Goal: Task Accomplishment & Management: Use online tool/utility

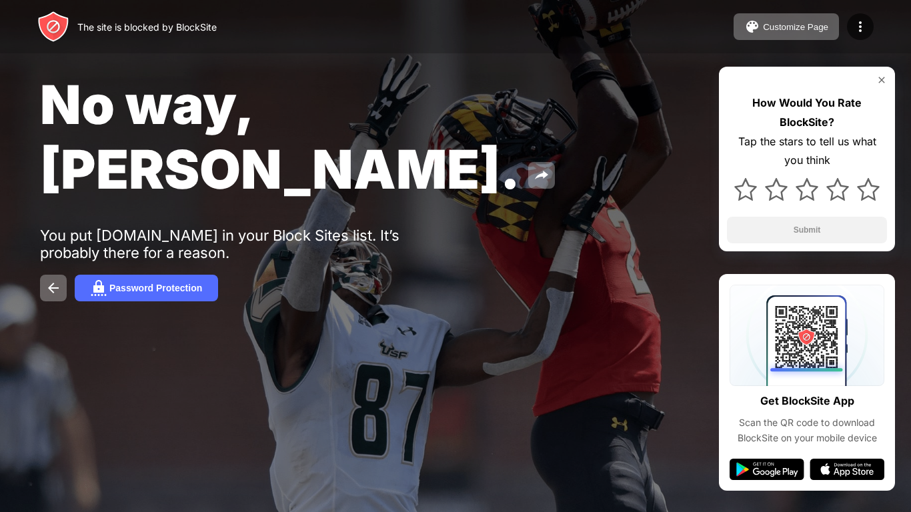
click at [883, 81] on img at bounding box center [882, 80] width 11 height 11
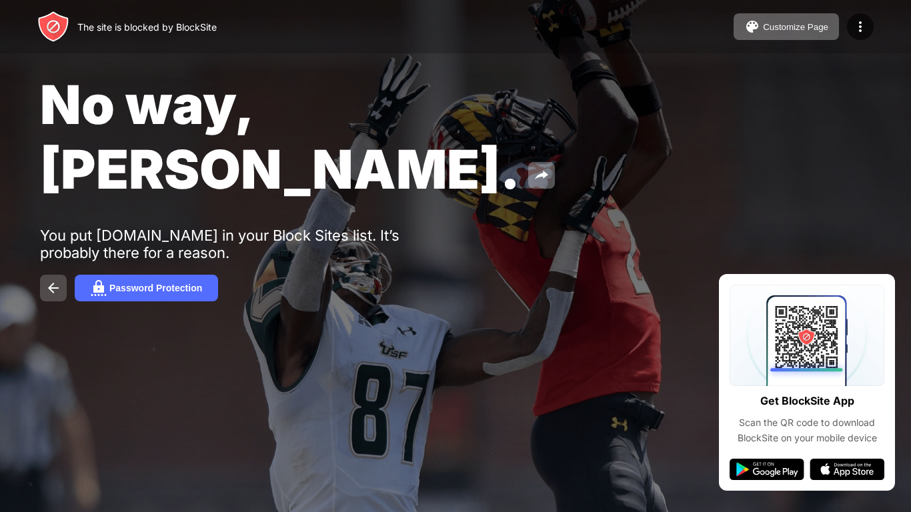
click at [41, 275] on button at bounding box center [53, 288] width 27 height 27
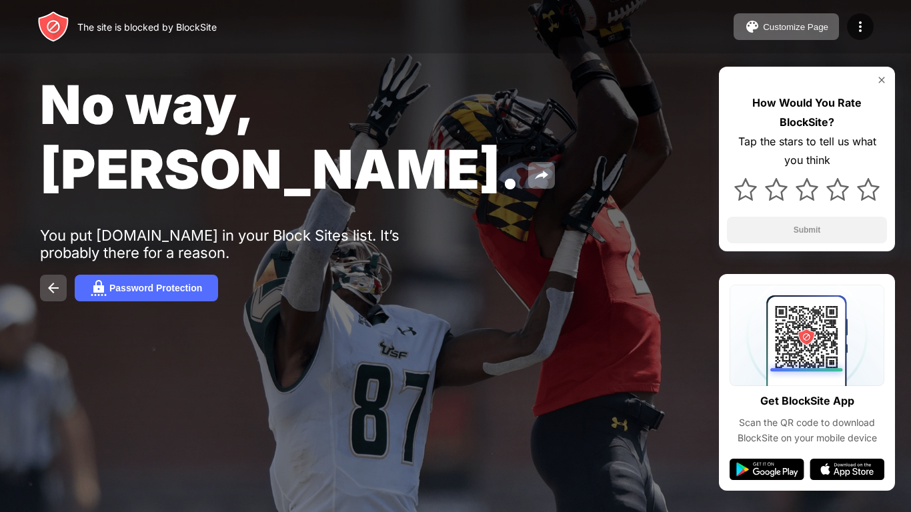
click at [54, 280] on img at bounding box center [53, 288] width 16 height 16
